Goal: Task Accomplishment & Management: Complete application form

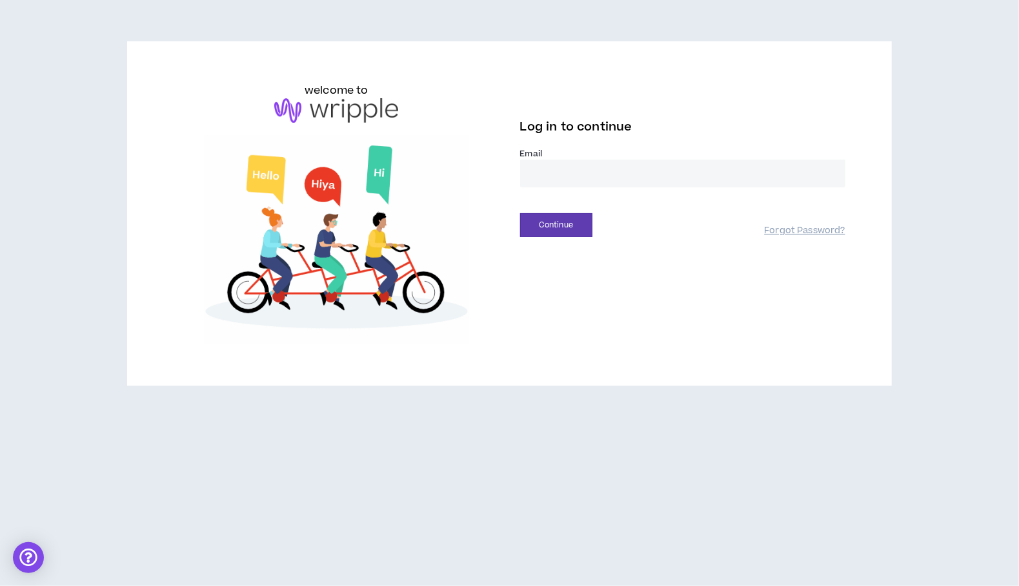
click at [568, 179] on input "email" at bounding box center [682, 173] width 325 height 28
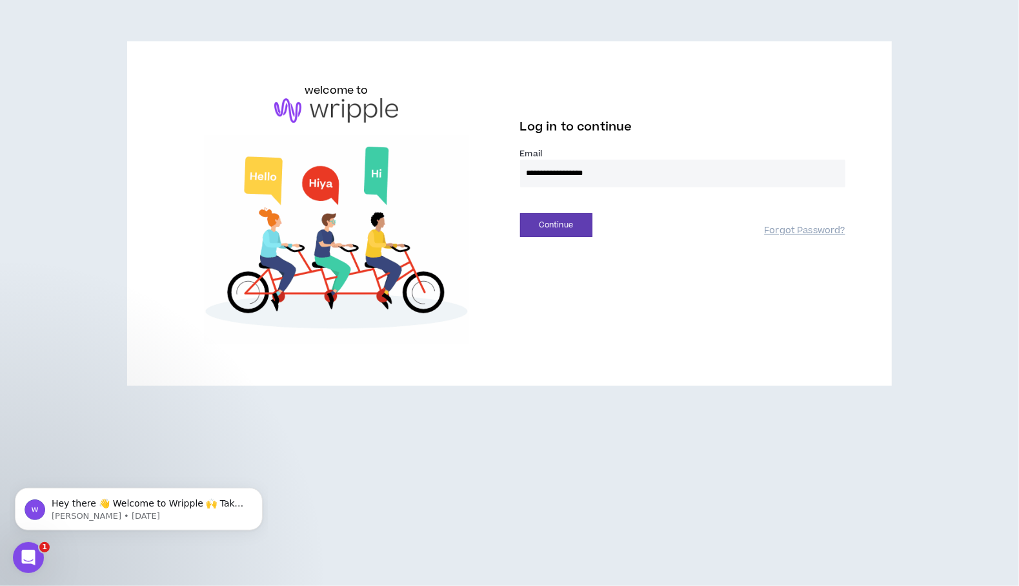
type input "**********"
click at [520, 213] on button "Continue" at bounding box center [556, 225] width 72 height 24
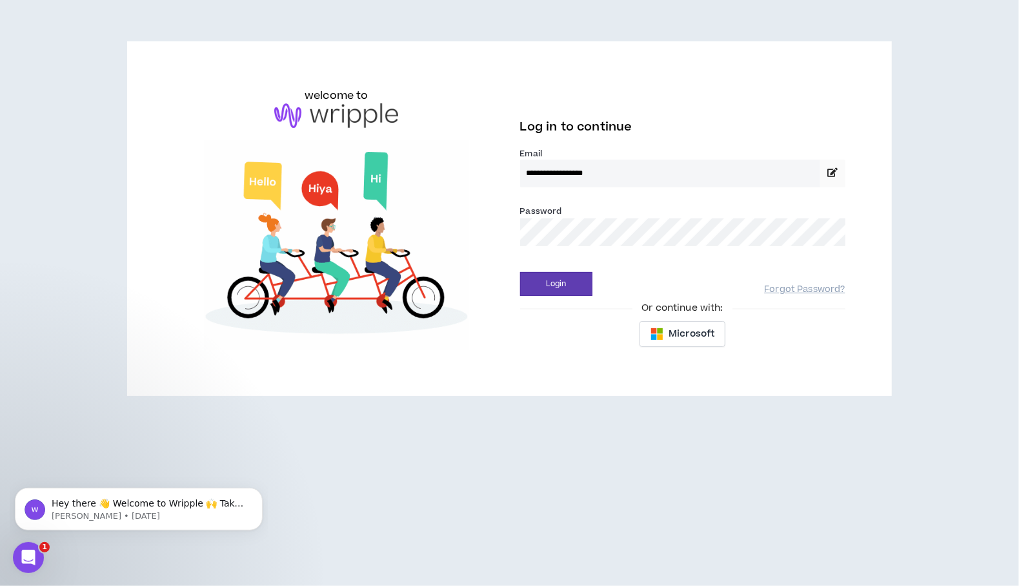
click at [520, 272] on button "Login" at bounding box center [556, 284] width 72 height 24
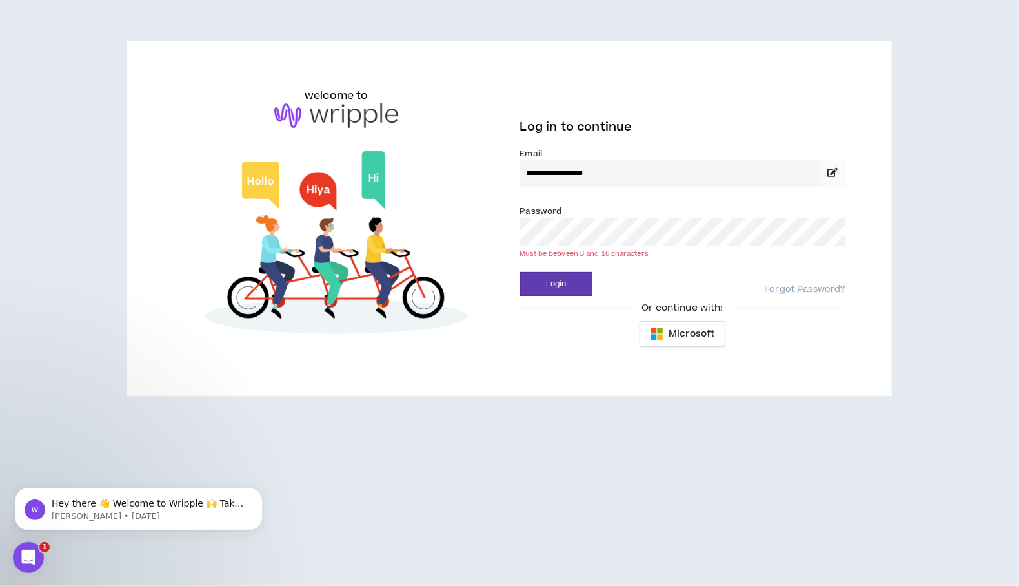
click at [509, 234] on div "**********" at bounding box center [509, 219] width 692 height 272
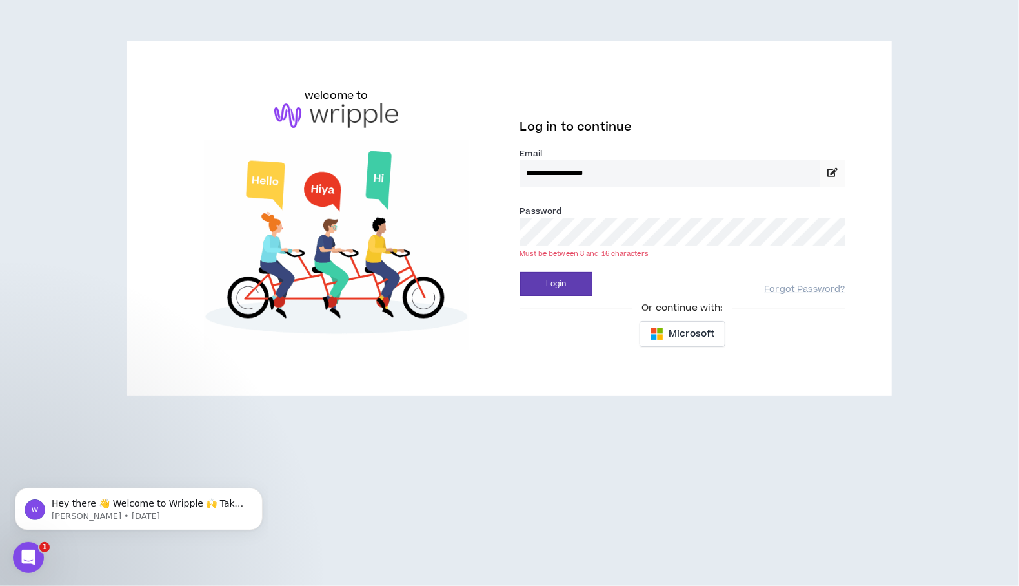
click at [520, 272] on button "Login" at bounding box center [556, 284] width 72 height 24
click at [488, 225] on div "**********" at bounding box center [509, 219] width 692 height 272
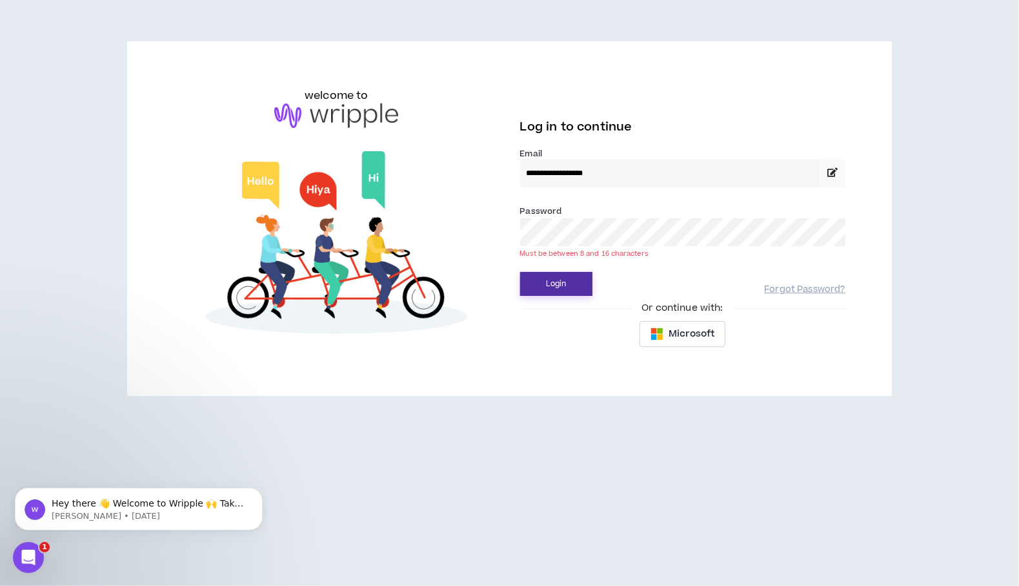
click at [560, 282] on button "Login" at bounding box center [556, 284] width 72 height 24
click at [680, 335] on span "Microsoft" at bounding box center [692, 334] width 46 height 14
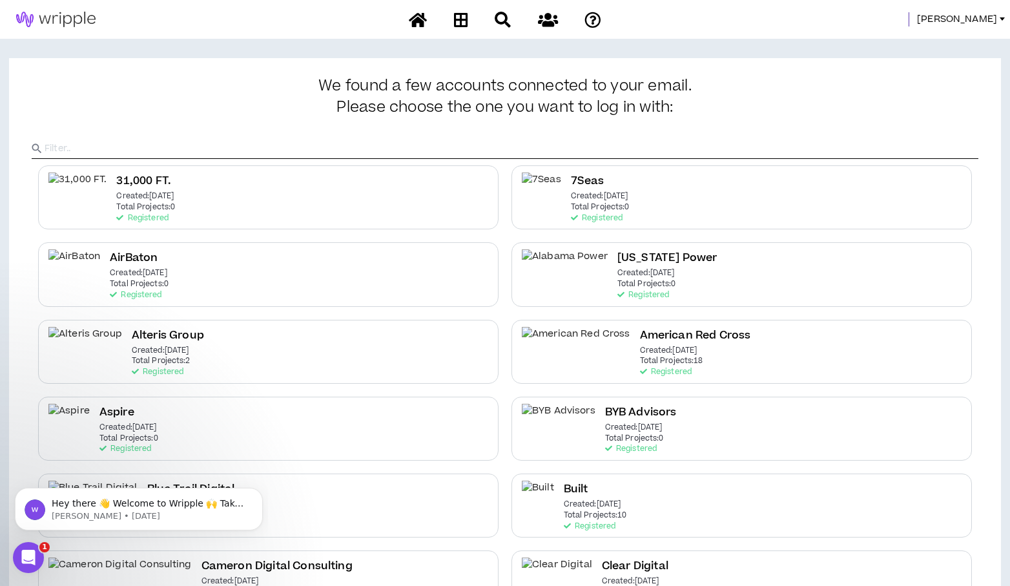
click at [974, 19] on span "Amanda" at bounding box center [957, 19] width 80 height 14
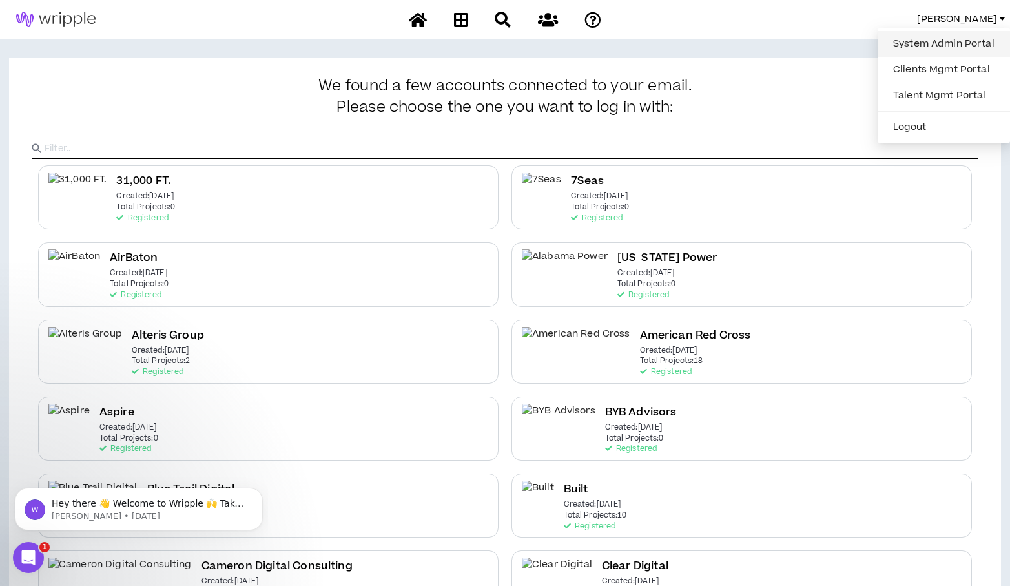
click at [913, 36] on link "System Admin Portal" at bounding box center [943, 43] width 117 height 19
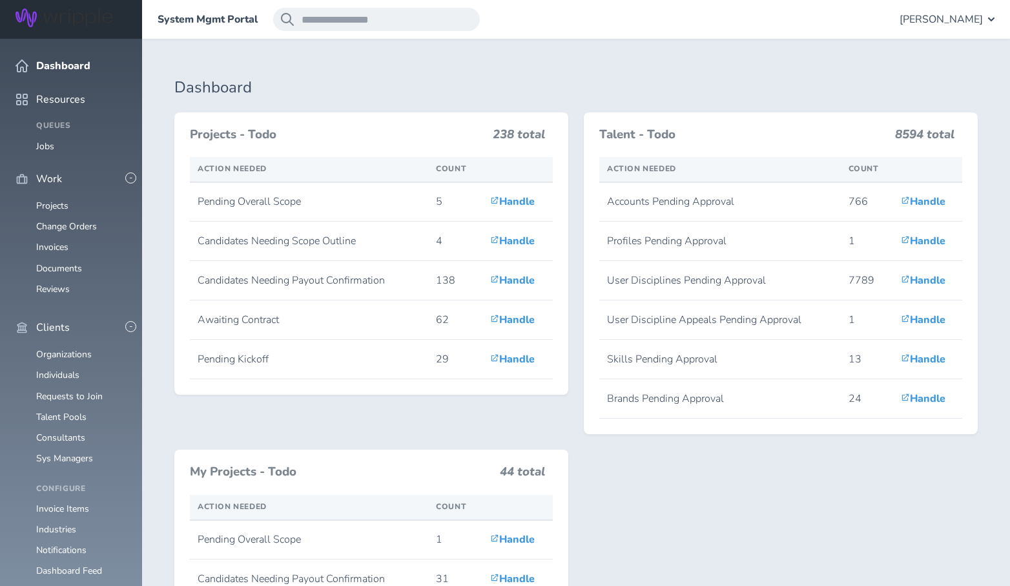
scroll to position [434, 0]
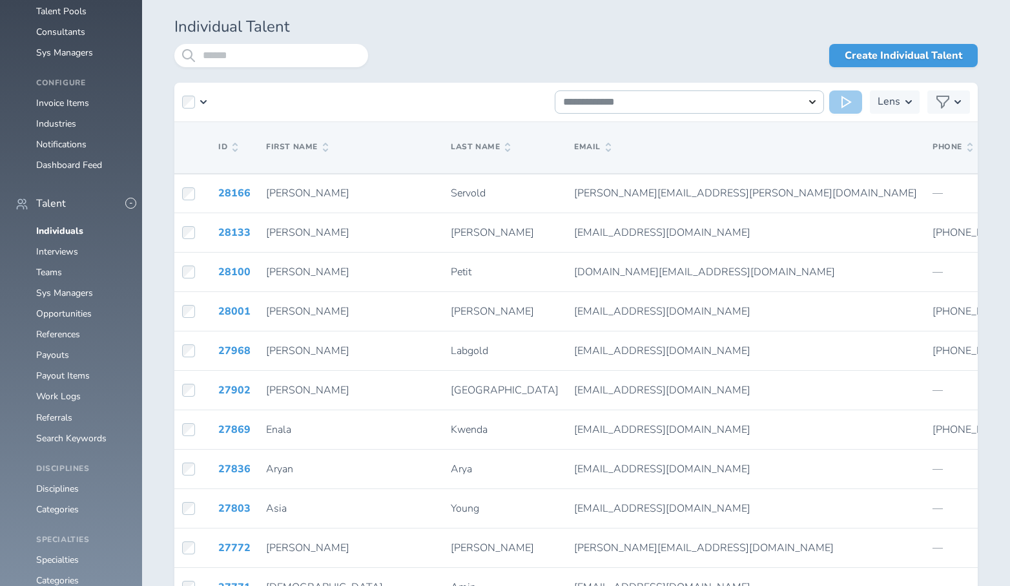
scroll to position [407, 0]
click at [213, 52] on input "search" at bounding box center [271, 54] width 194 height 23
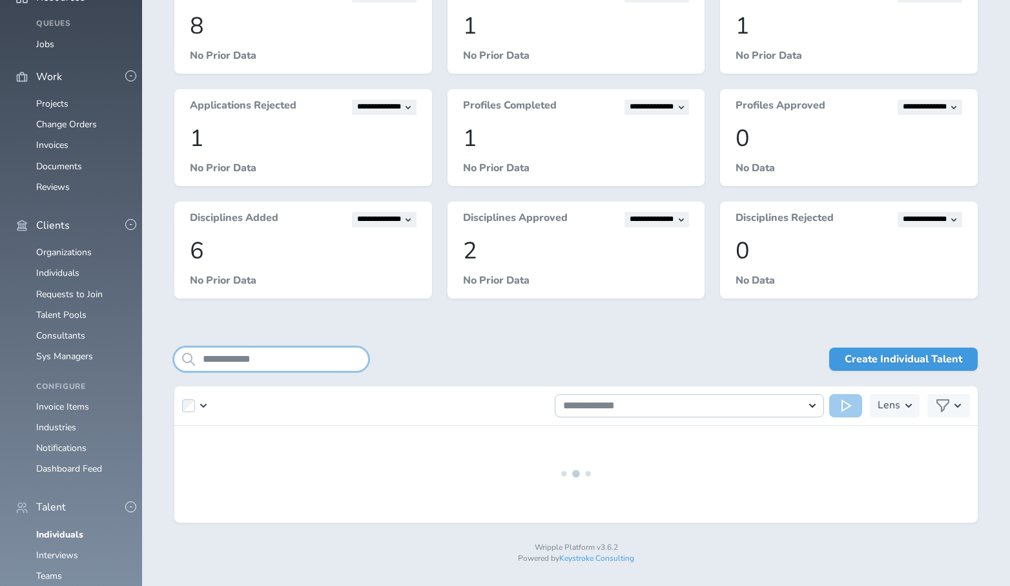
scroll to position [134, 0]
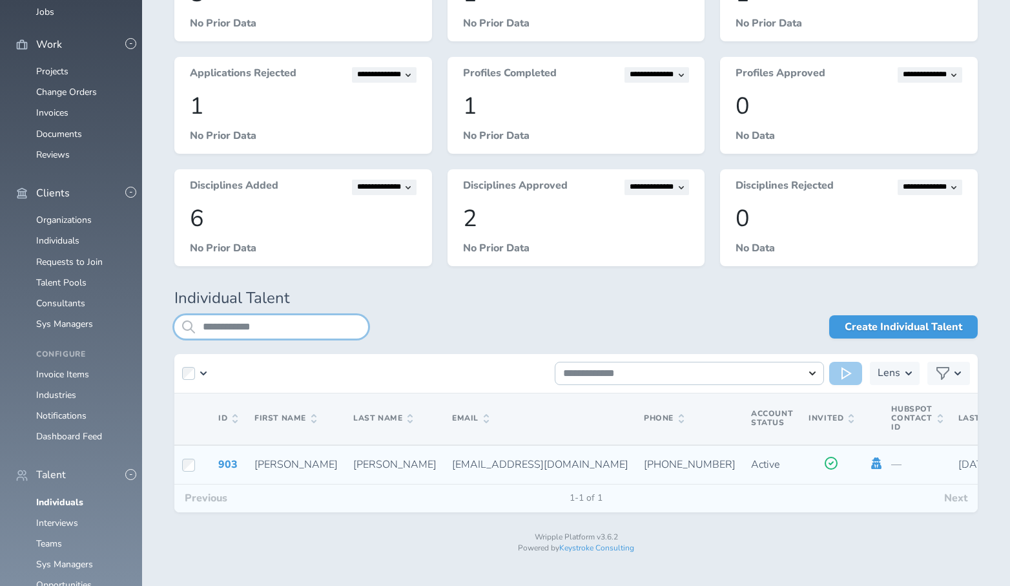
type input "**********"
click at [872, 459] on icon at bounding box center [877, 463] width 10 height 12
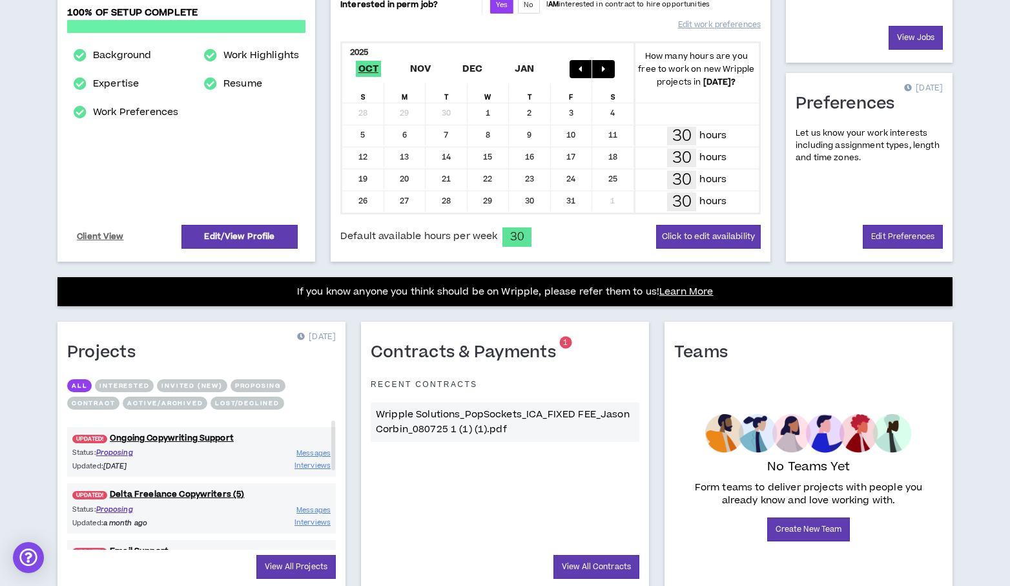
scroll to position [283, 0]
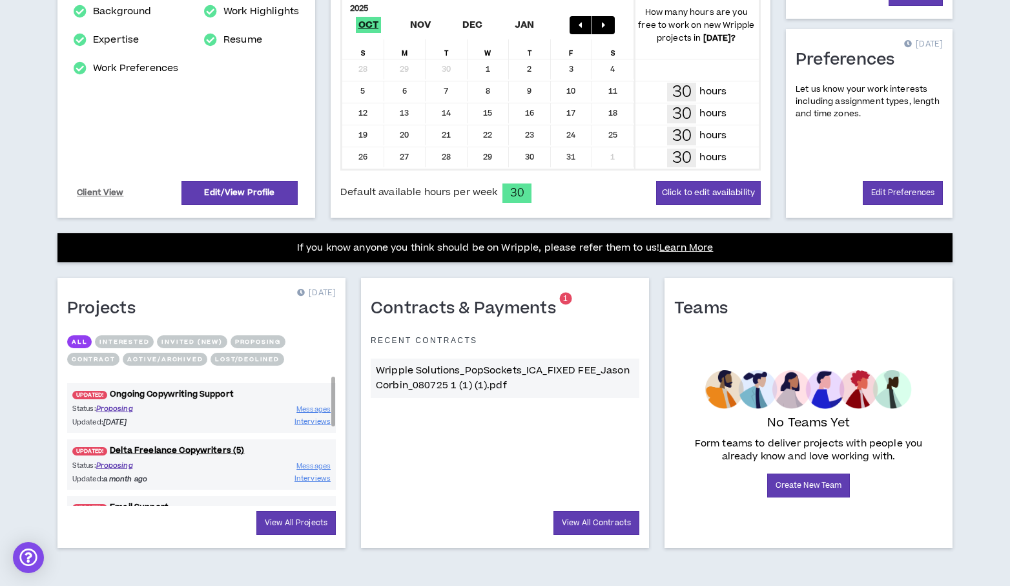
click at [168, 388] on link "UPDATED! Ongoing Copywriting Support" at bounding box center [201, 394] width 269 height 12
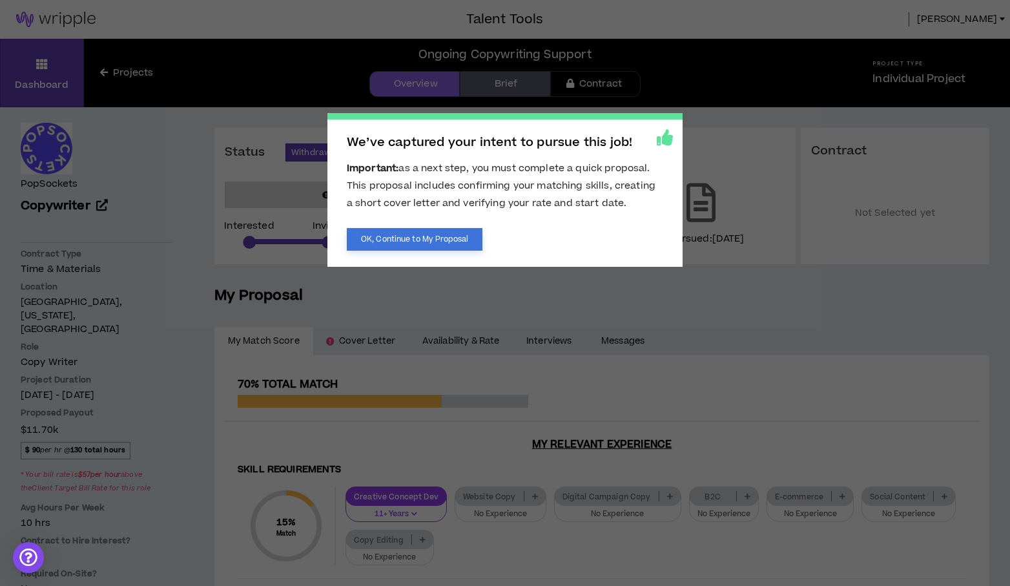
click at [374, 240] on button "OK, Continue to My Proposal" at bounding box center [415, 239] width 136 height 23
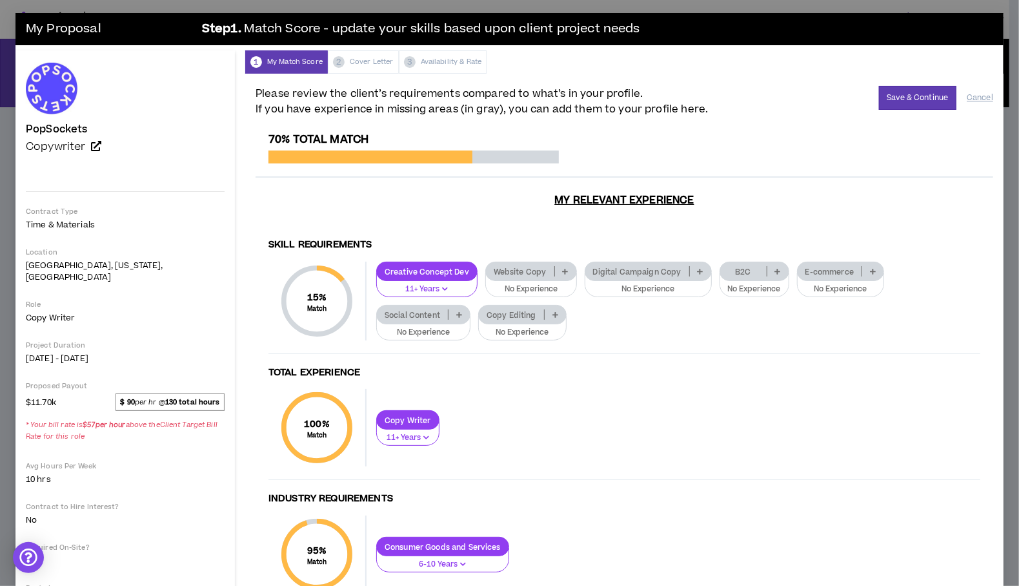
click at [563, 268] on icon at bounding box center [566, 271] width 6 height 6
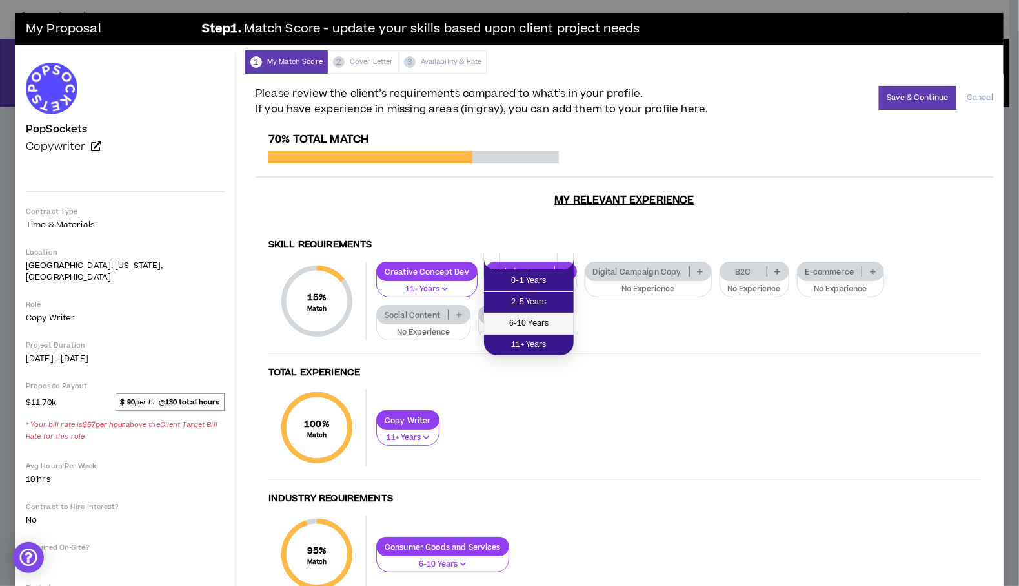
click at [537, 320] on span "6-10 Years" at bounding box center [529, 323] width 74 height 14
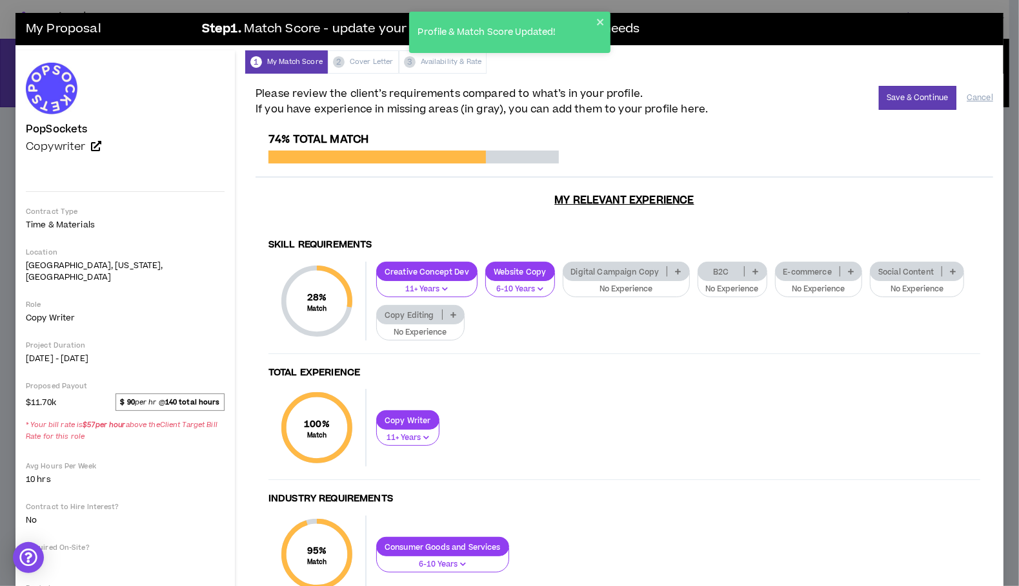
click at [675, 268] on icon at bounding box center [678, 271] width 6 height 6
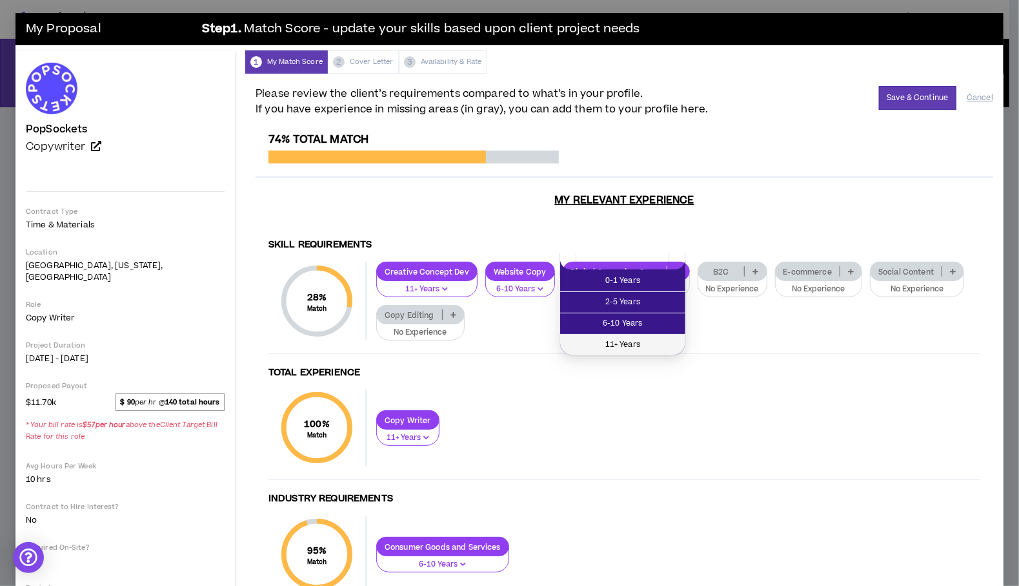
click at [648, 340] on span "11+ Years" at bounding box center [623, 345] width 110 height 14
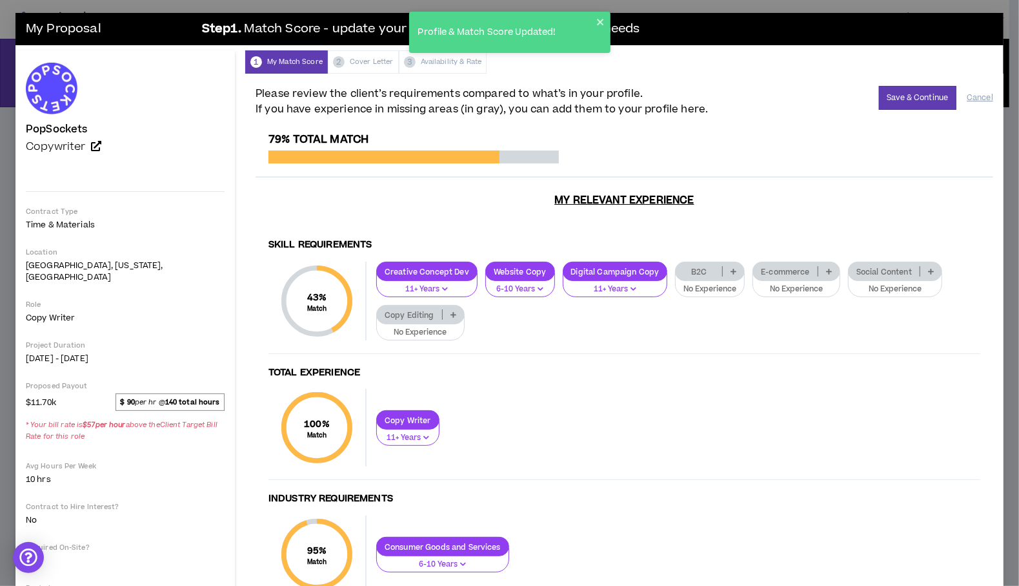
click at [731, 268] on icon at bounding box center [734, 271] width 6 height 6
click at [711, 338] on span "11+ Years" at bounding box center [707, 345] width 54 height 14
click at [816, 268] on icon at bounding box center [819, 271] width 6 height 6
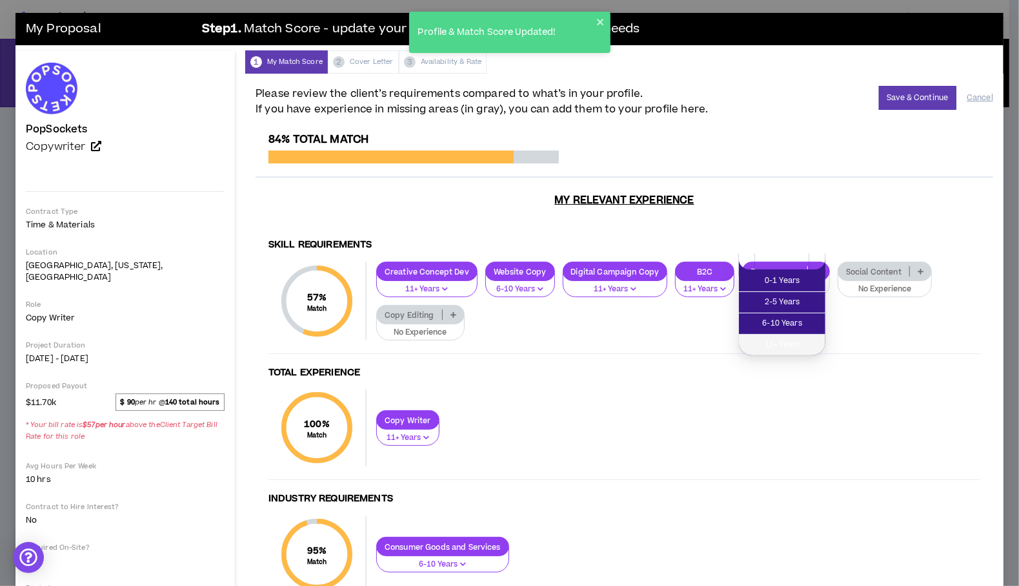
click at [801, 342] on span "11+ Years" at bounding box center [782, 345] width 71 height 14
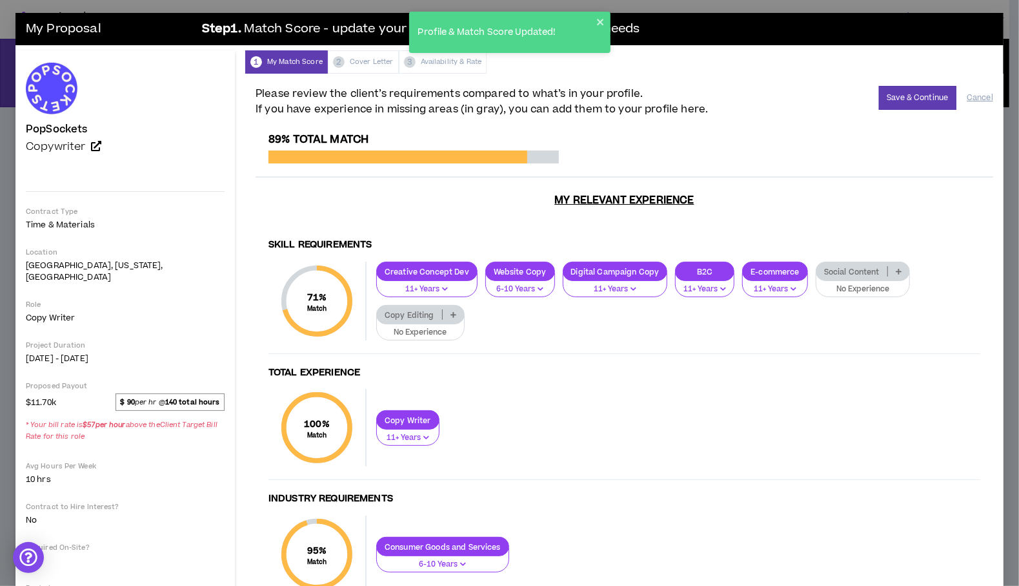
click at [896, 268] on icon at bounding box center [899, 271] width 6 height 6
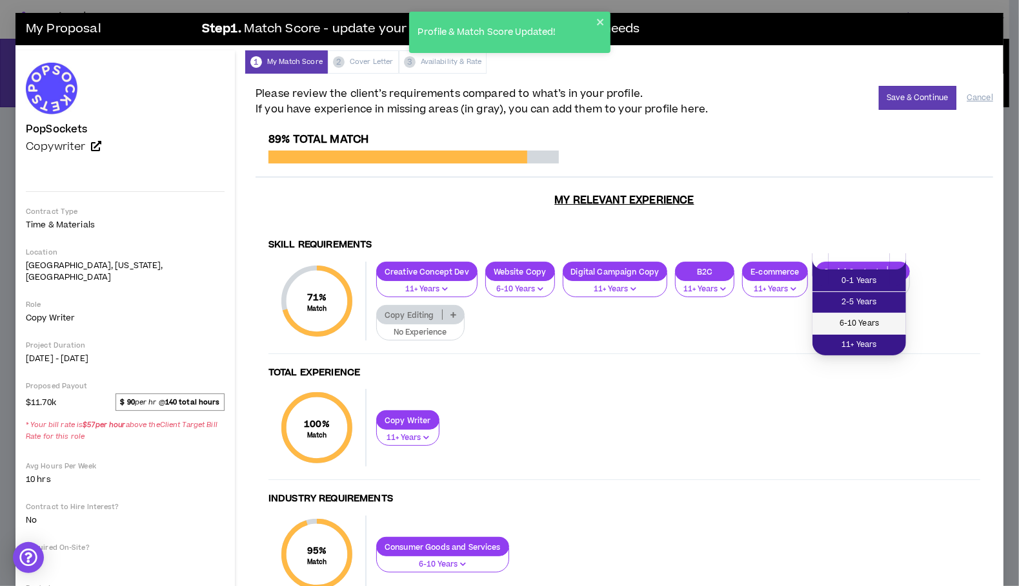
click at [870, 323] on span "6-10 Years" at bounding box center [860, 323] width 78 height 14
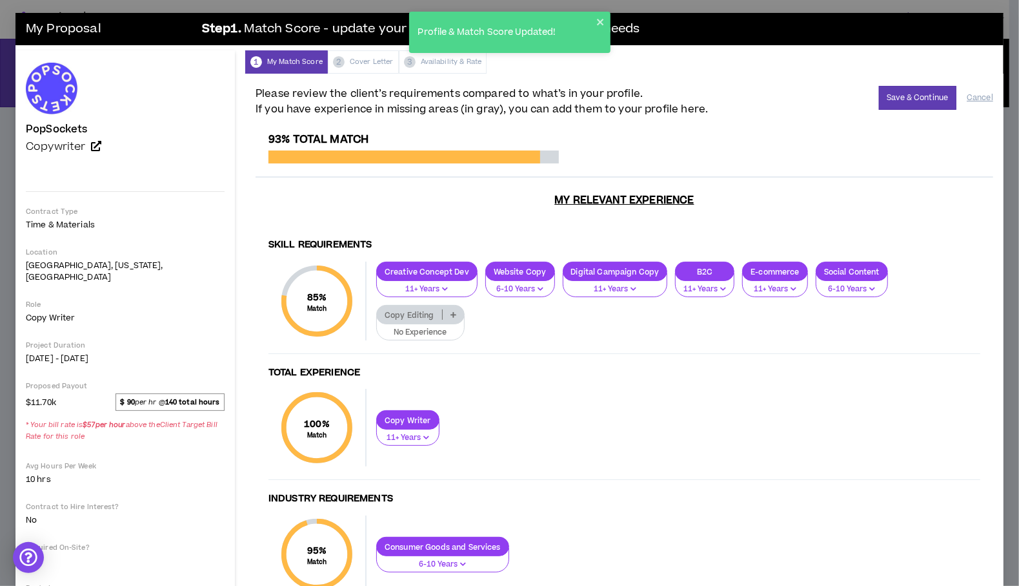
click at [451, 311] on icon at bounding box center [454, 314] width 6 height 6
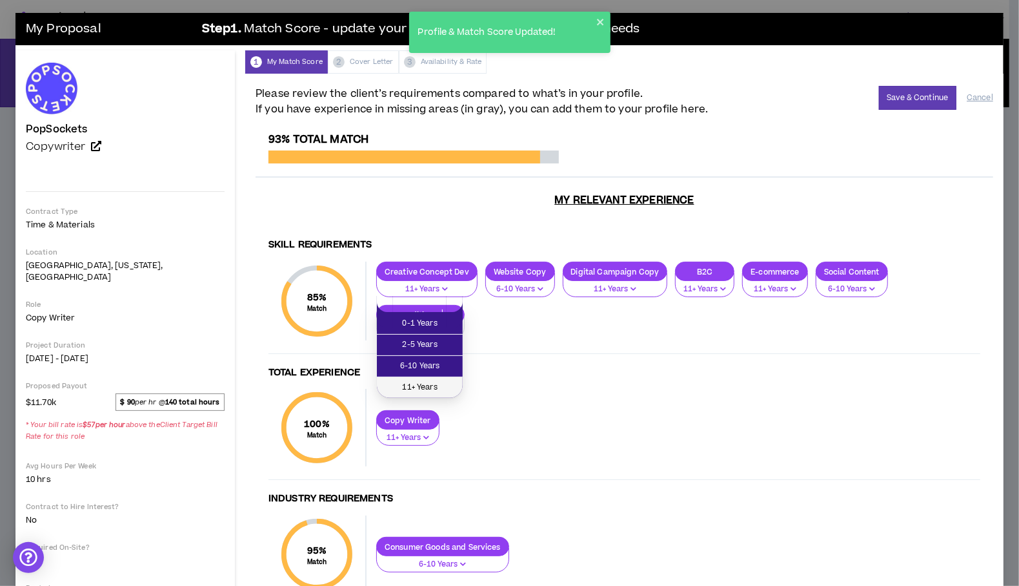
click at [441, 382] on span "11+ Years" at bounding box center [420, 387] width 70 height 14
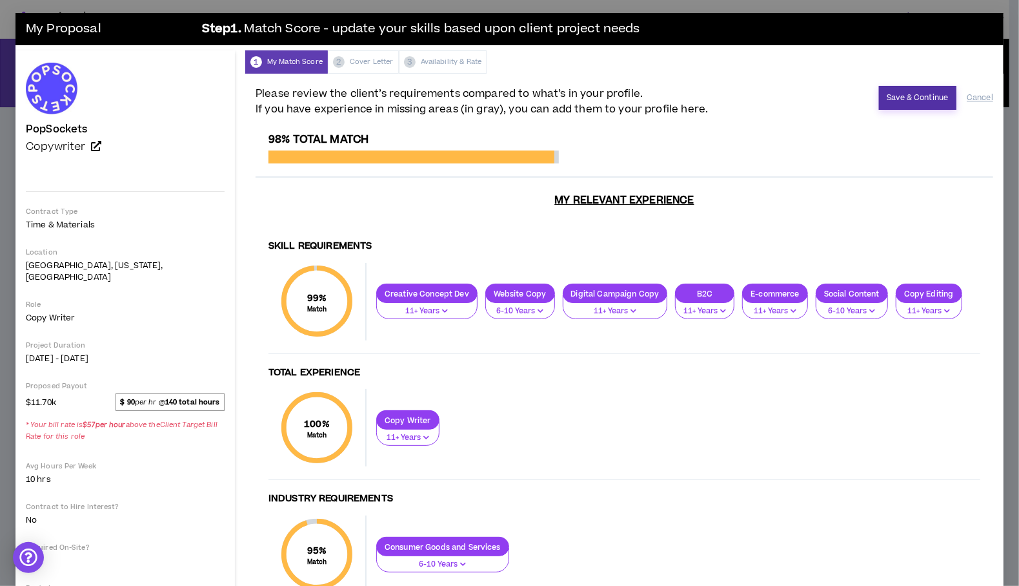
click at [879, 96] on button "Save & Continue" at bounding box center [918, 98] width 78 height 24
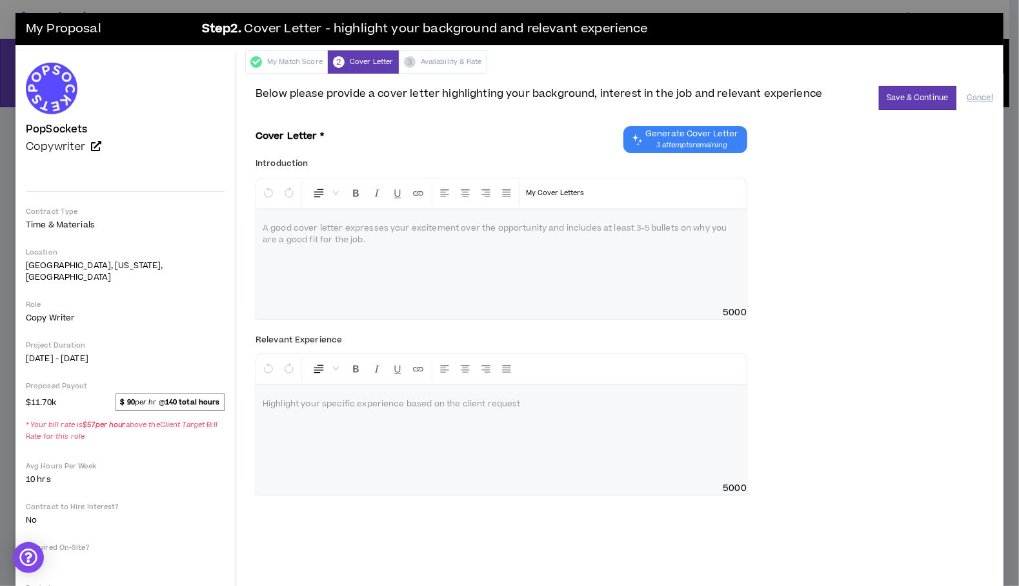
click at [383, 250] on div at bounding box center [501, 257] width 491 height 97
click at [678, 142] on span "3 attempts remaining" at bounding box center [692, 145] width 93 height 10
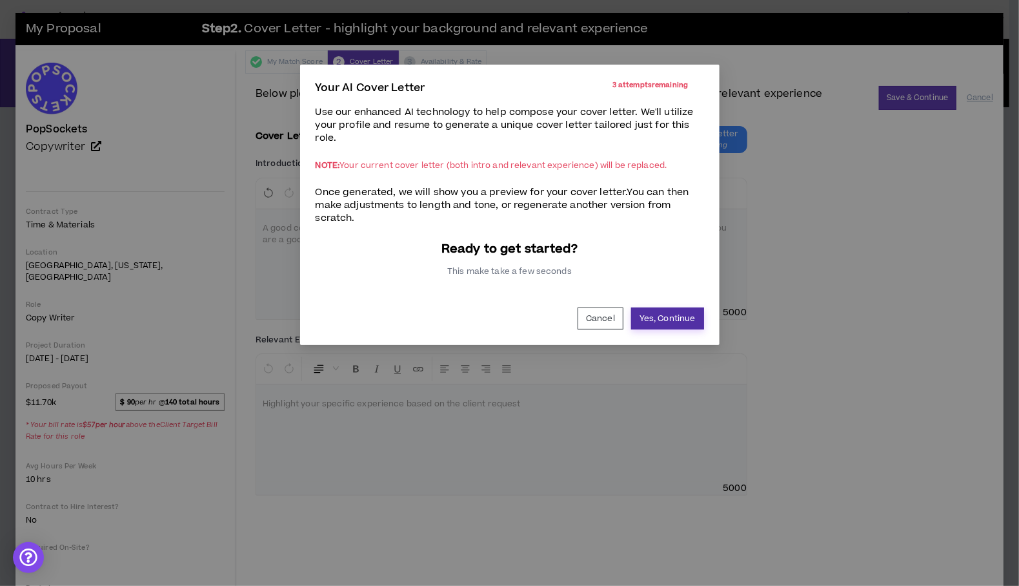
click at [665, 320] on button "Yes, Continue" at bounding box center [667, 318] width 73 height 22
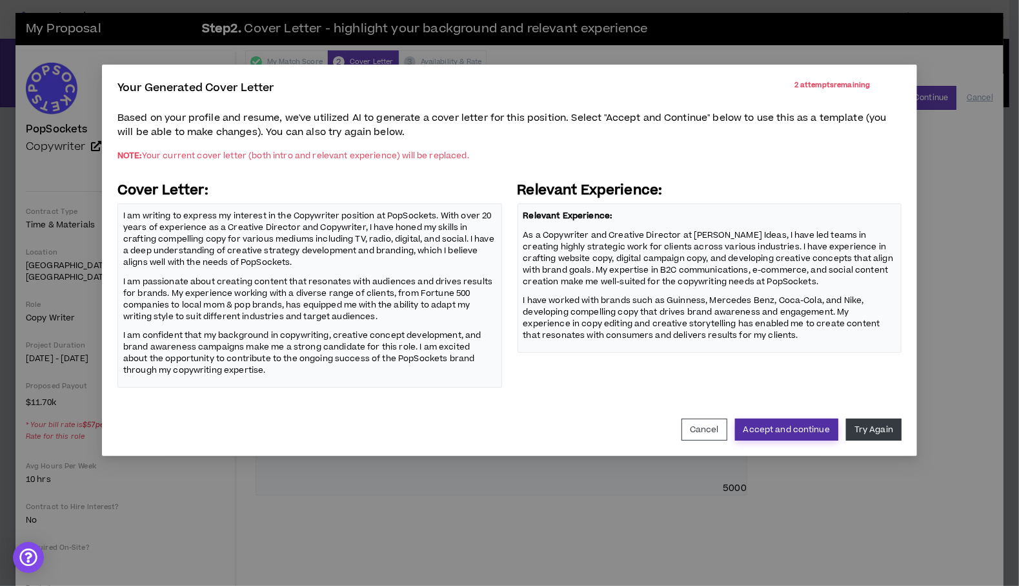
click at [807, 433] on button "Accept and continue" at bounding box center [786, 429] width 103 height 22
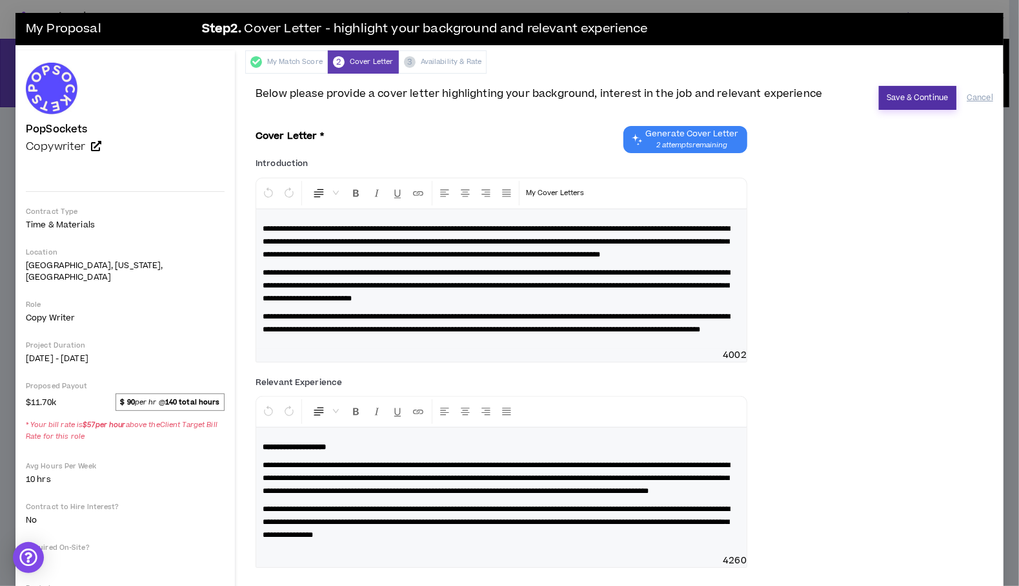
click at [899, 92] on button "Save & Continue" at bounding box center [918, 98] width 78 height 24
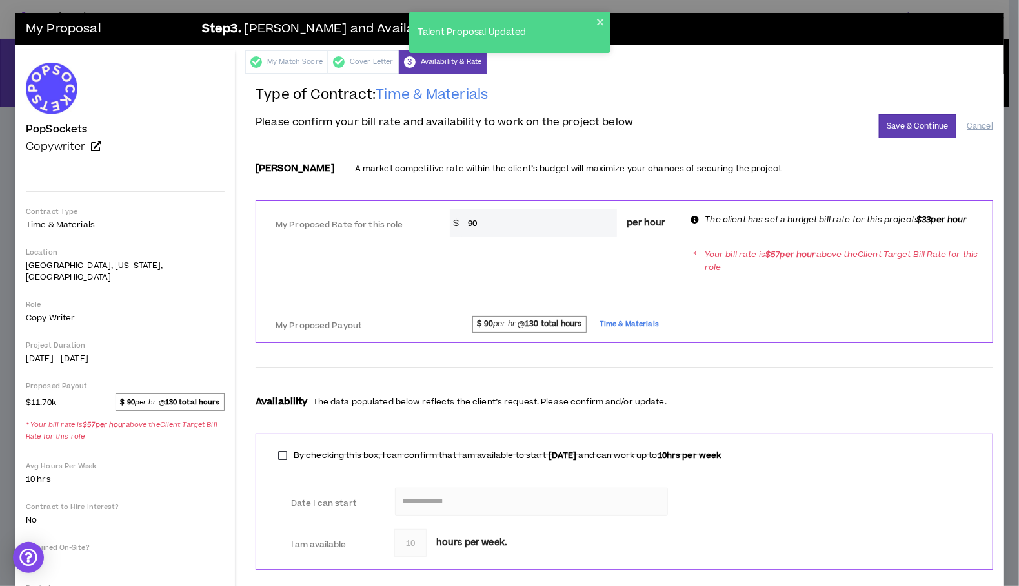
drag, startPoint x: 524, startPoint y: 225, endPoint x: 445, endPoint y: 223, distance: 78.8
click at [445, 223] on div "* $ 90 per hour" at bounding box center [562, 223] width 245 height 28
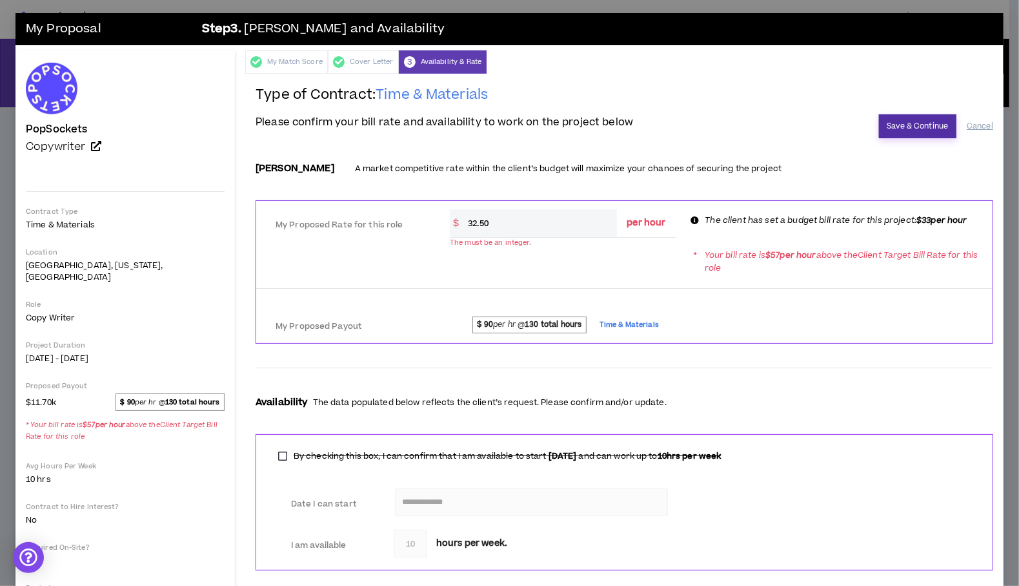
click at [917, 133] on button "Save & Continue" at bounding box center [918, 126] width 78 height 24
drag, startPoint x: 507, startPoint y: 220, endPoint x: 471, endPoint y: 220, distance: 36.2
click at [471, 220] on input "32.50" at bounding box center [540, 223] width 156 height 28
type input "33"
click at [918, 124] on button "Save & Continue" at bounding box center [918, 126] width 78 height 24
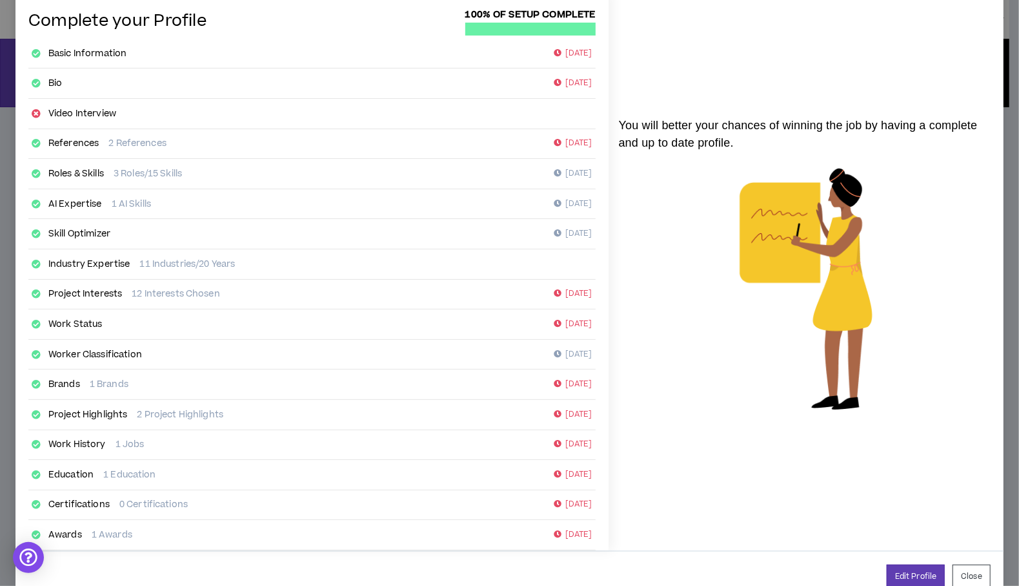
scroll to position [89, 0]
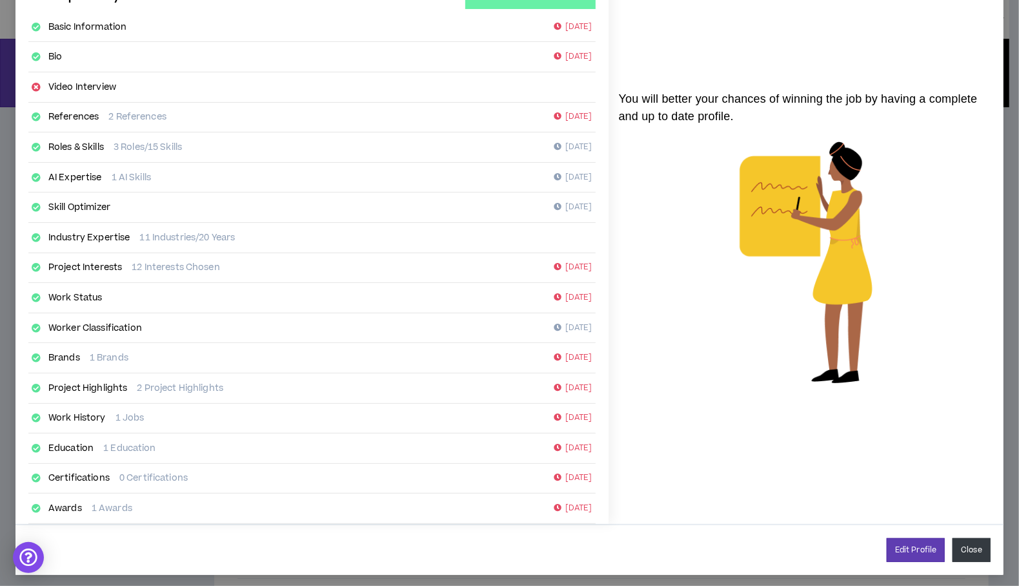
click at [957, 548] on button "Close" at bounding box center [972, 550] width 38 height 24
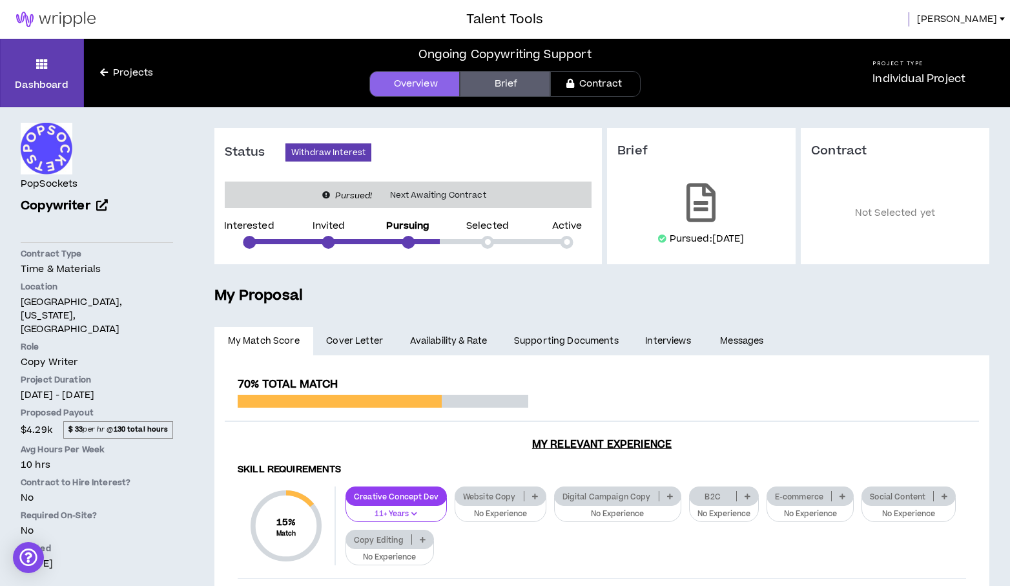
click at [977, 19] on span "Jason" at bounding box center [957, 19] width 80 height 14
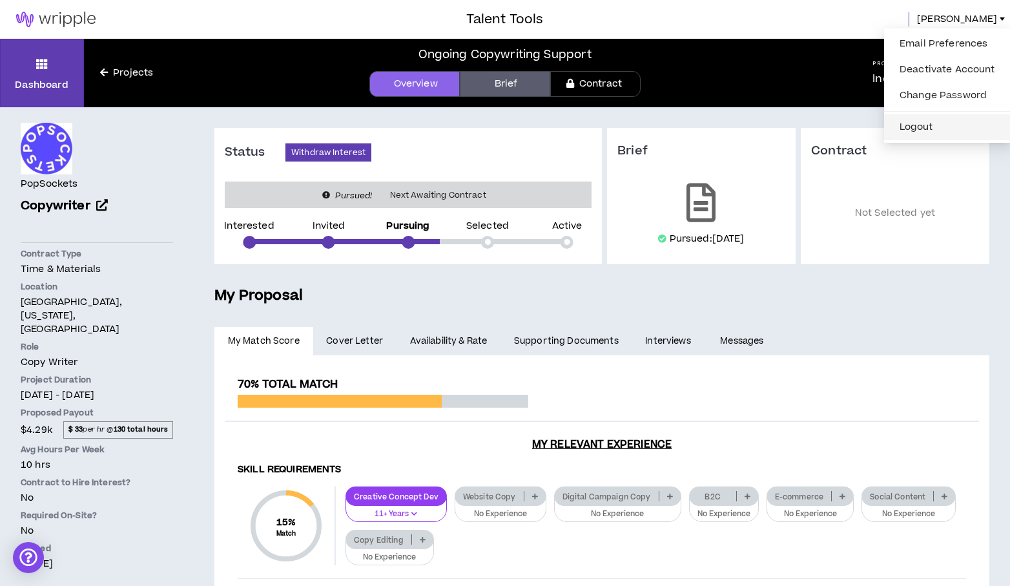
click at [908, 125] on button "Logout" at bounding box center [947, 126] width 111 height 19
